Goal: Task Accomplishment & Management: Manage account settings

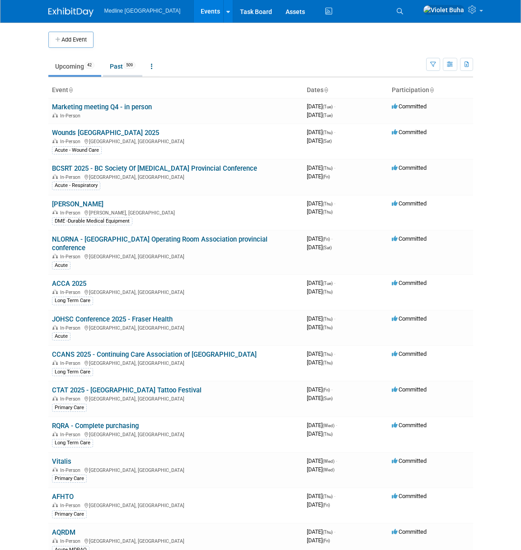
click at [118, 65] on link "Past 509" at bounding box center [122, 66] width 39 height 17
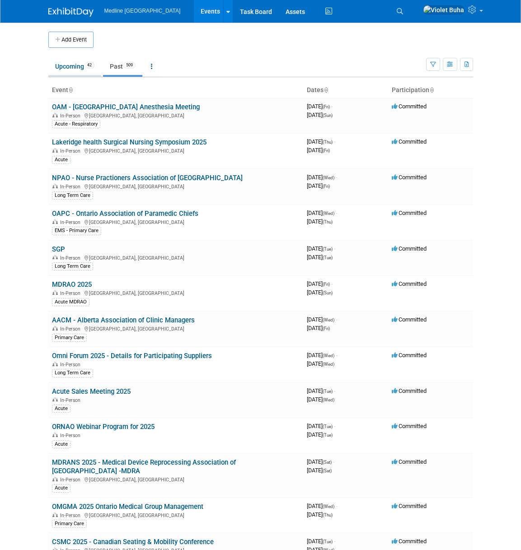
click at [73, 68] on link "Upcoming 42" at bounding box center [74, 66] width 53 height 17
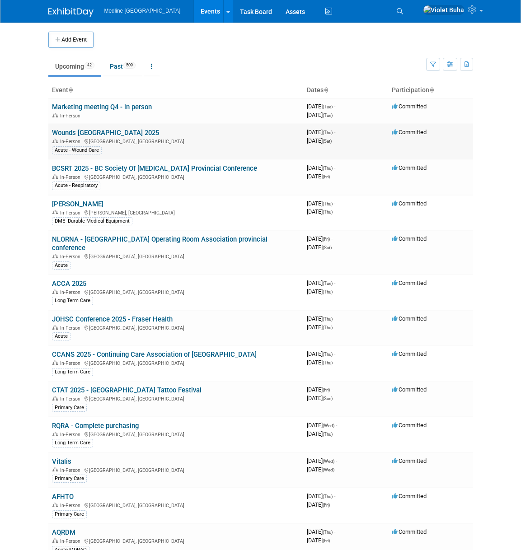
click at [73, 133] on link "Wounds [GEOGRAPHIC_DATA] 2025" at bounding box center [105, 133] width 107 height 8
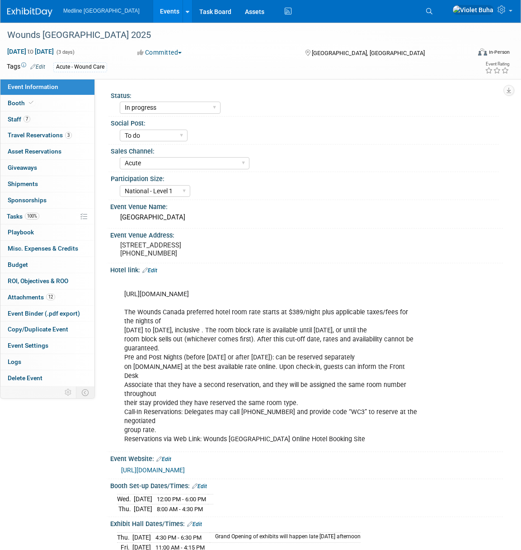
select select "In progress"
select select "To do"
select select "Acute"
select select "National - Level 1"
click at [39, 133] on span "Travel Reservations 3" at bounding box center [40, 134] width 64 height 7
